Goal: Check status: Check status

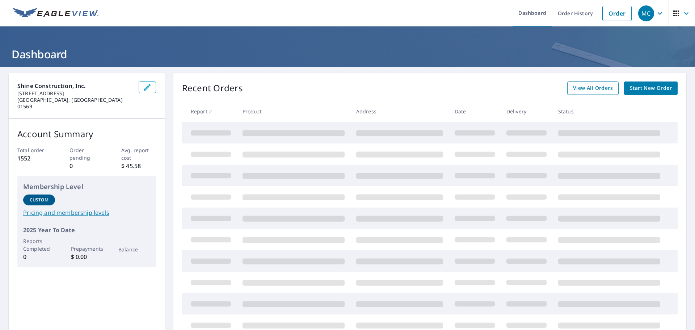
click at [605, 89] on span "View All Orders" at bounding box center [593, 88] width 40 height 9
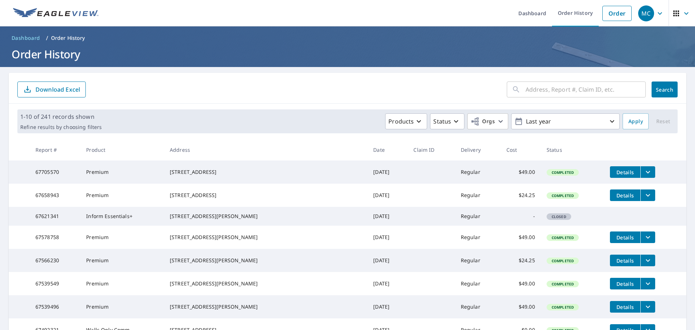
click at [525, 92] on input "text" at bounding box center [585, 89] width 120 height 20
type input "280 yew"
click button "Search" at bounding box center [664, 89] width 26 height 16
